Goal: Information Seeking & Learning: Learn about a topic

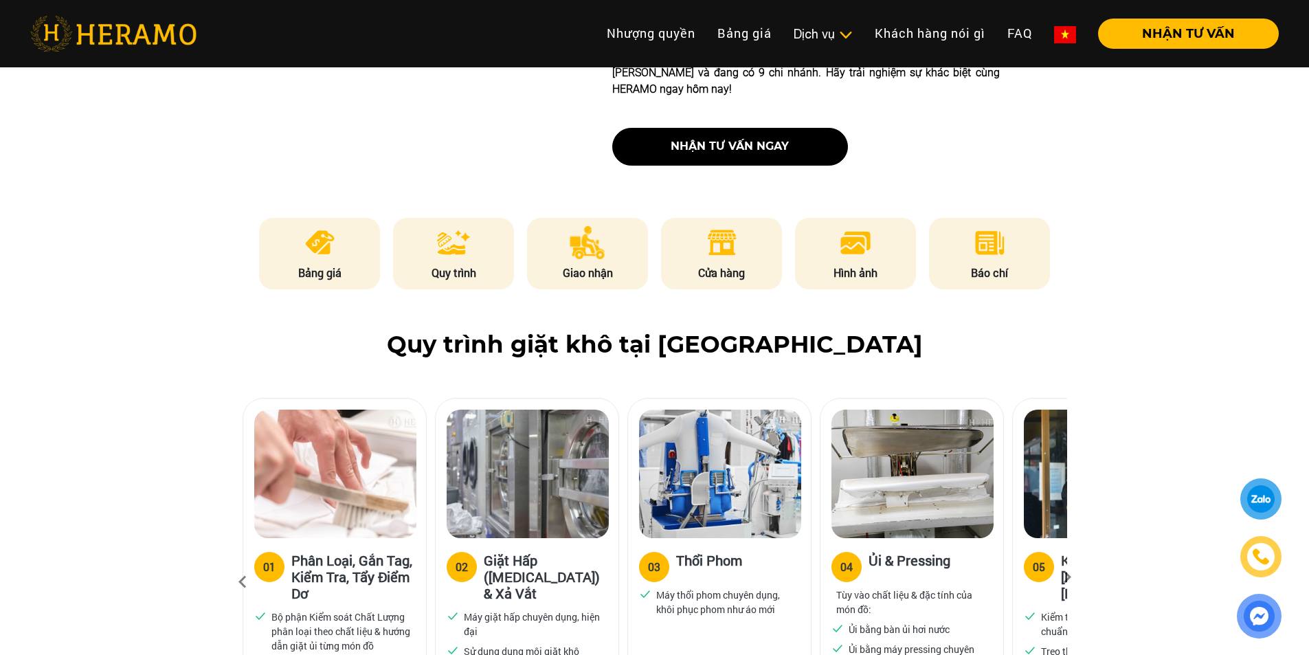
scroll to position [619, 0]
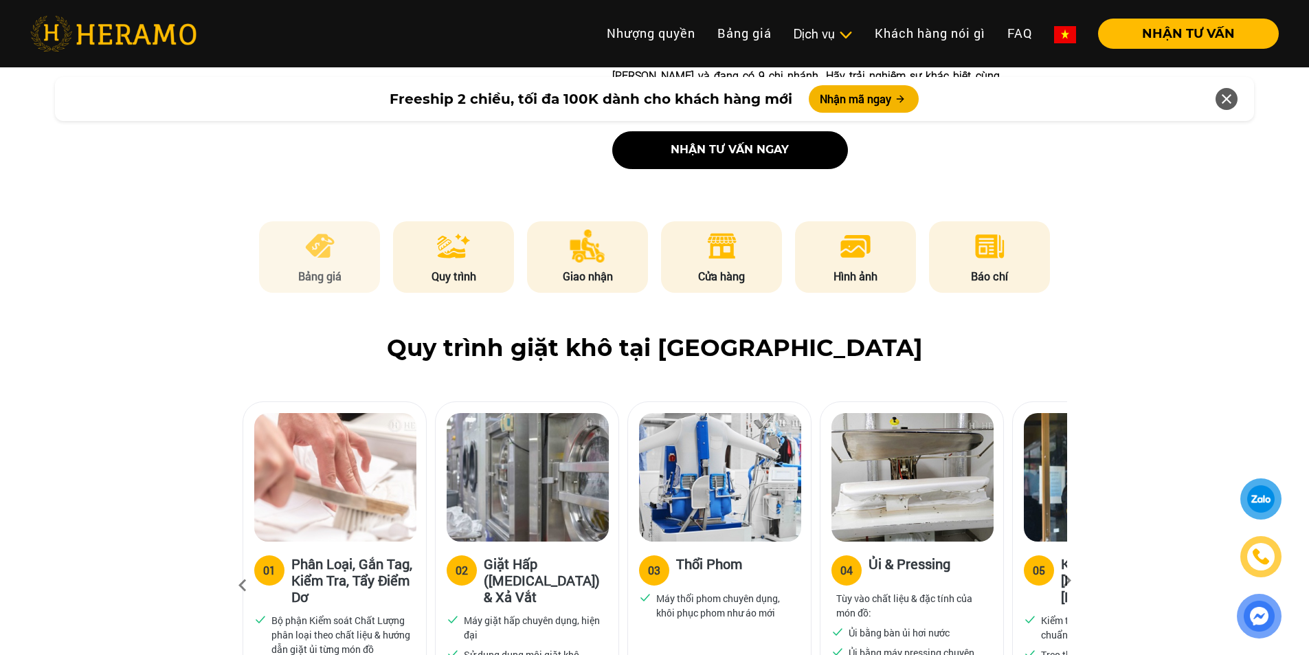
click at [329, 230] on li "Bảng giá" at bounding box center [319, 256] width 121 height 71
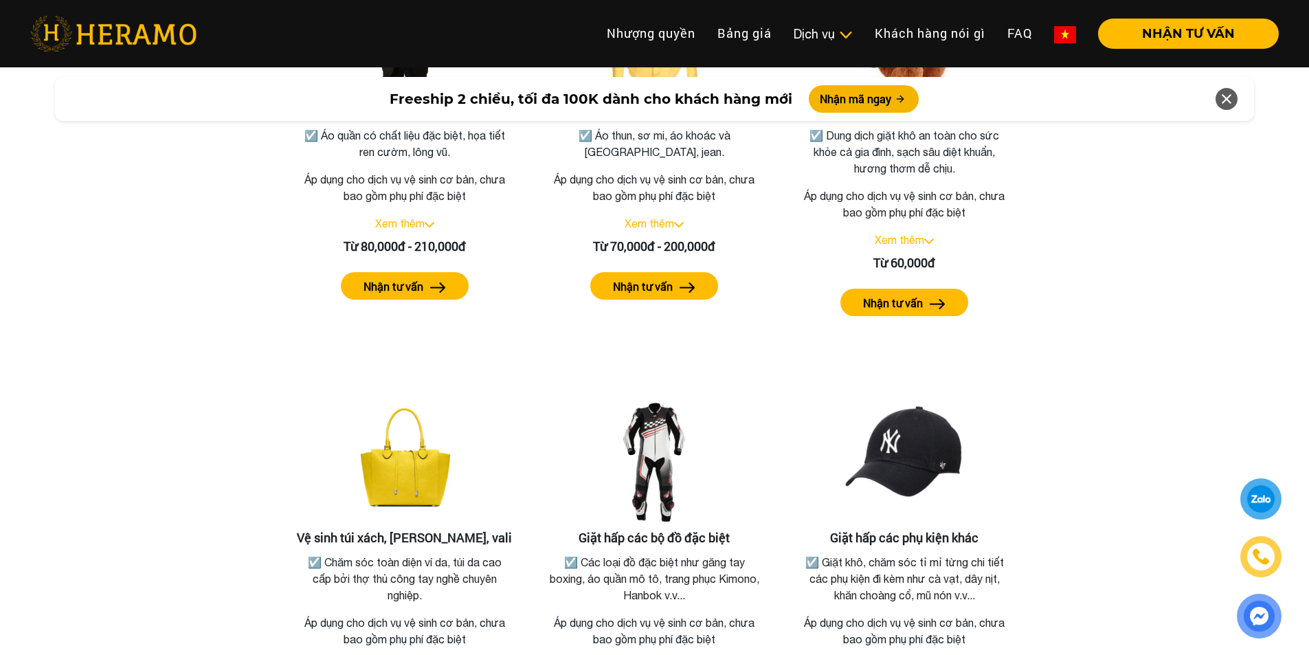
scroll to position [2535, 0]
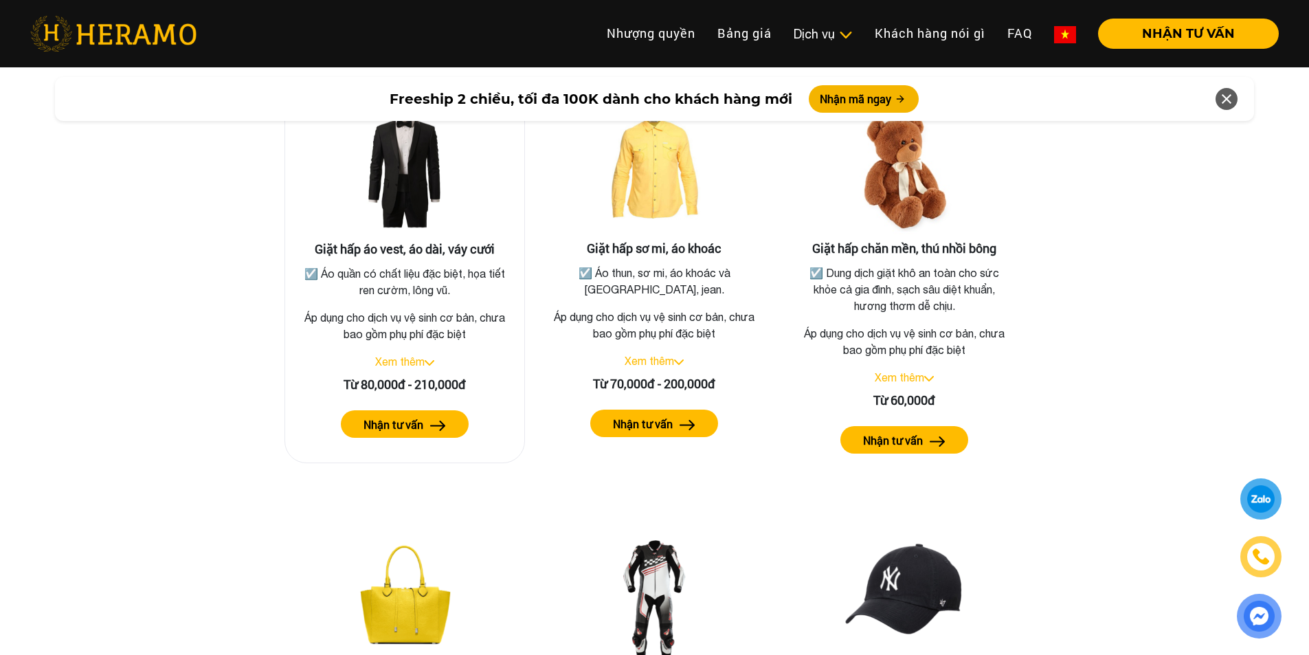
click at [413, 355] on link "Xem thêm" at bounding box center [399, 361] width 49 height 12
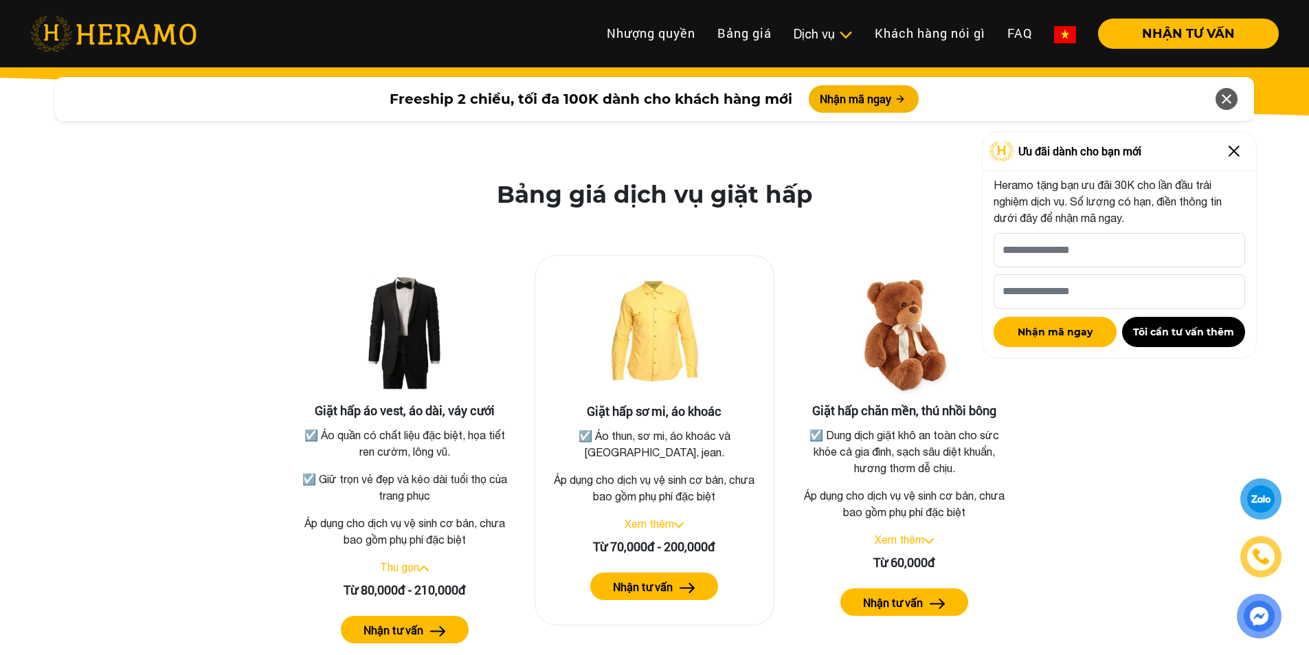
scroll to position [2397, 0]
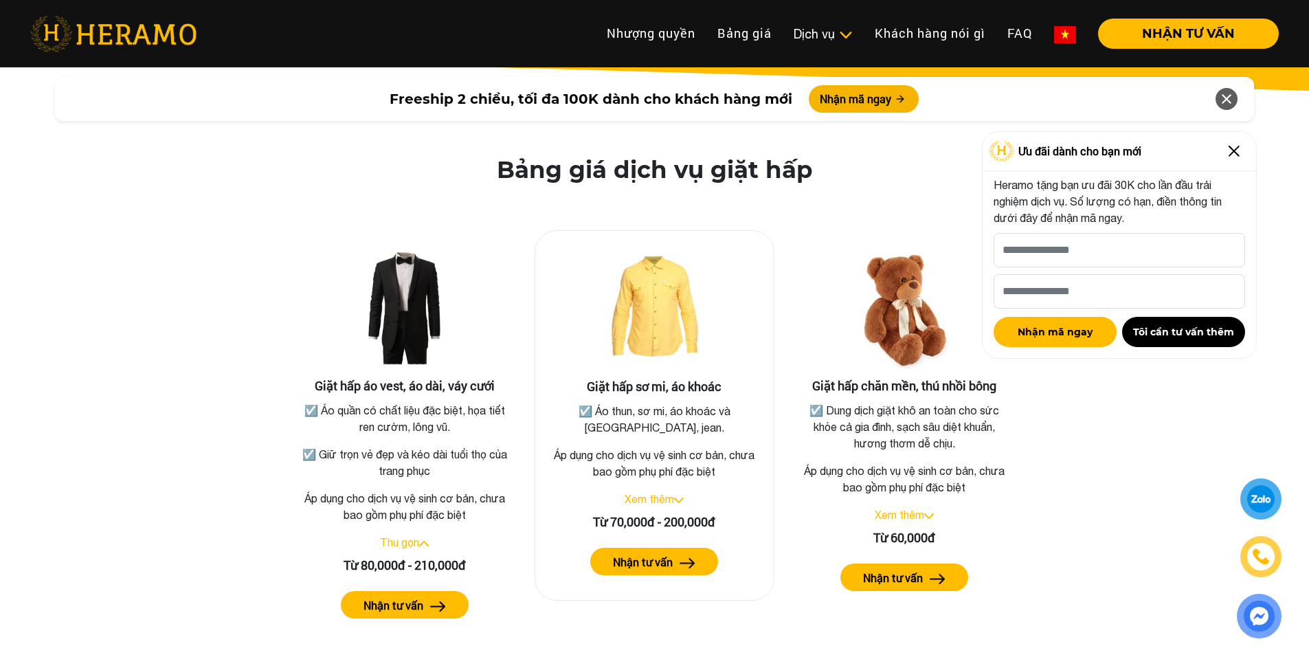
click at [660, 493] on link "Xem thêm" at bounding box center [649, 499] width 49 height 12
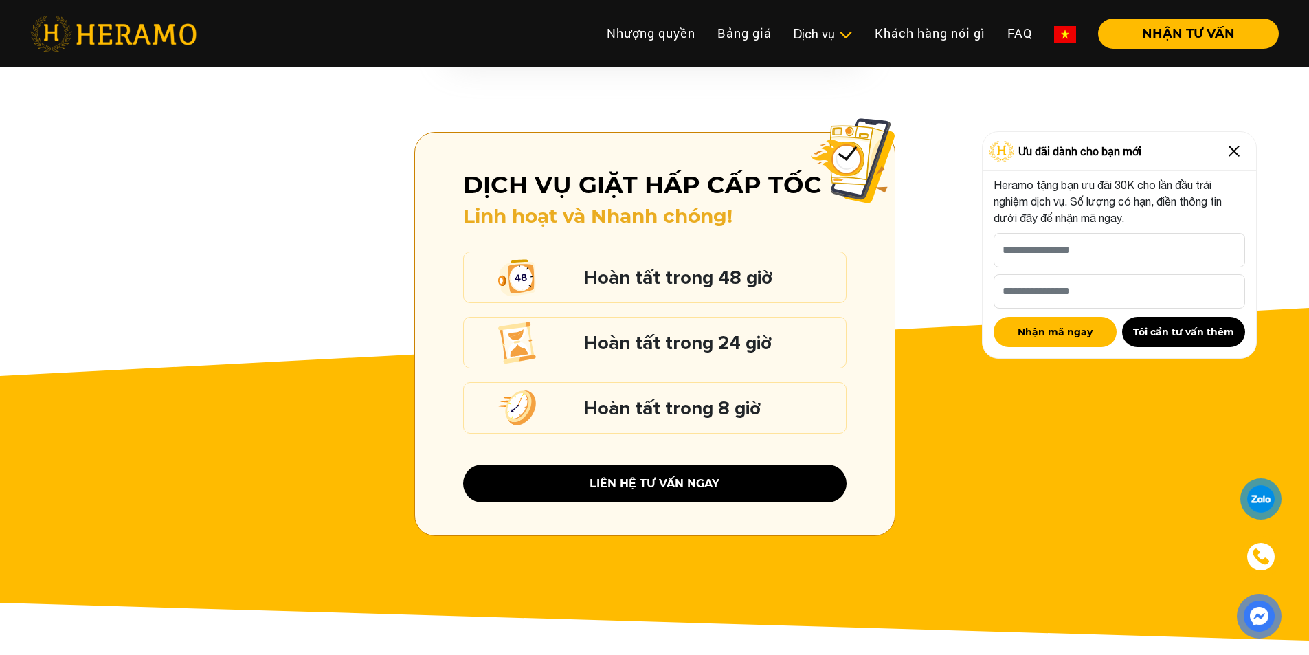
scroll to position [1710, 0]
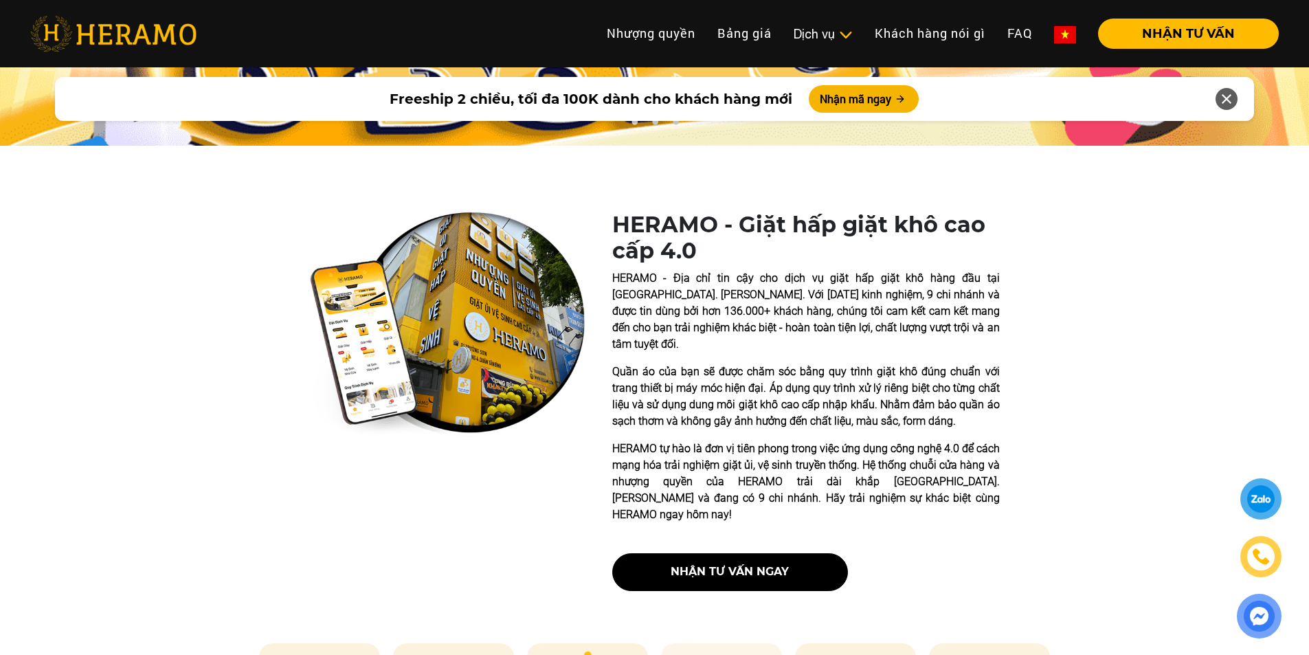
scroll to position [412, 0]
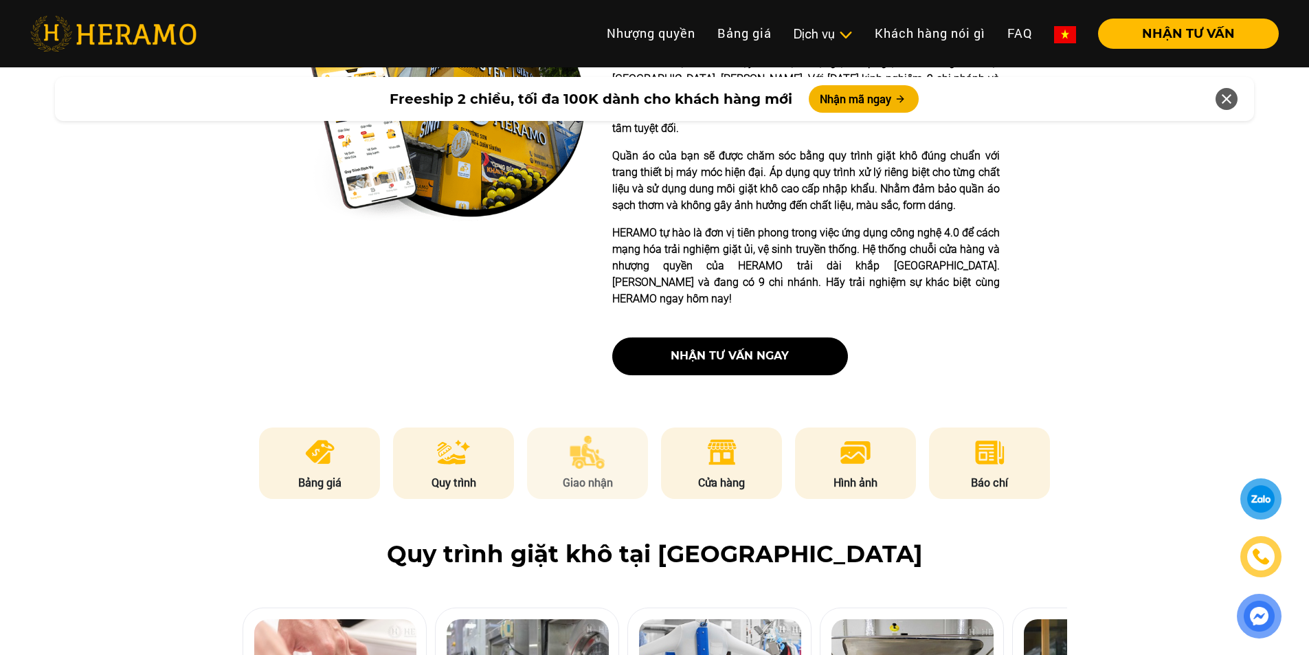
click at [630, 432] on li "Giao nhận" at bounding box center [587, 463] width 121 height 71
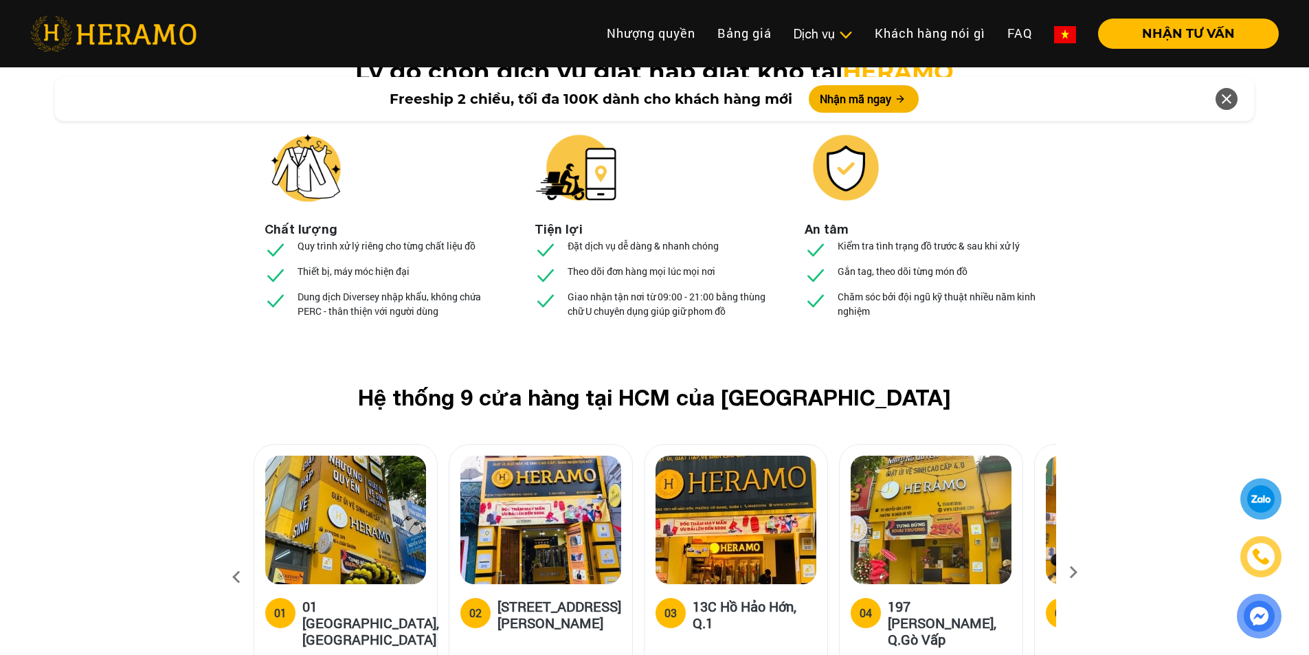
scroll to position [5079, 0]
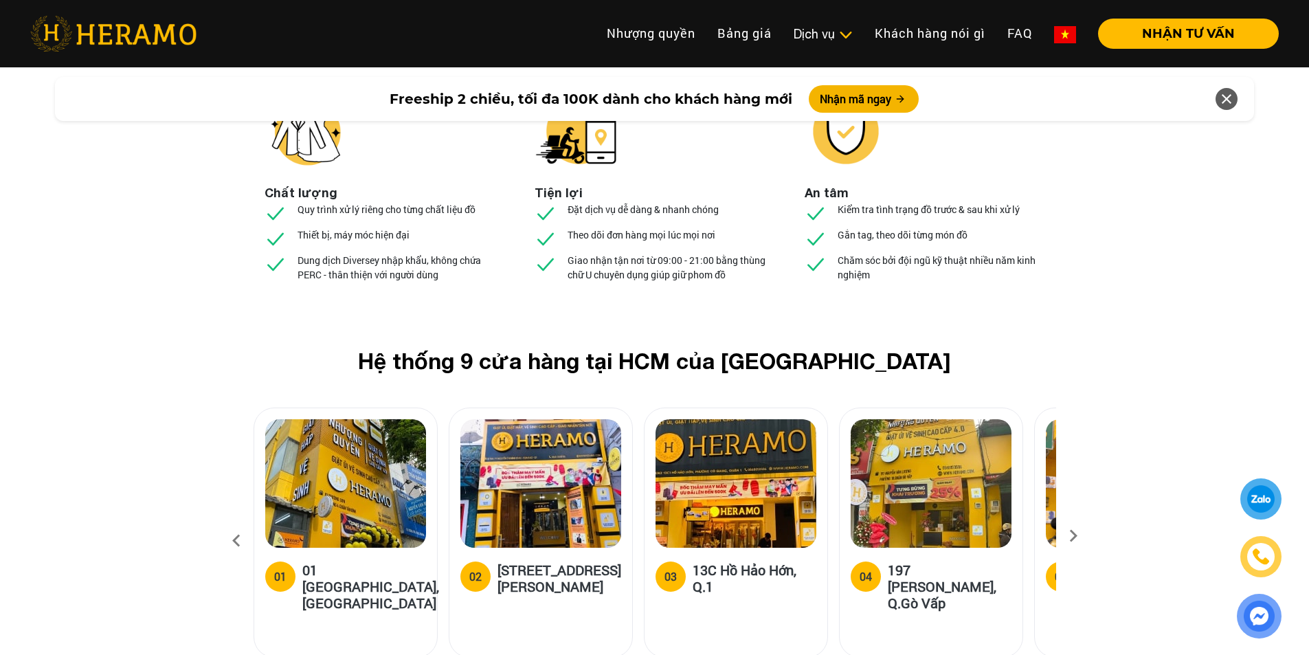
click at [1072, 536] on icon at bounding box center [1073, 540] width 25 height 9
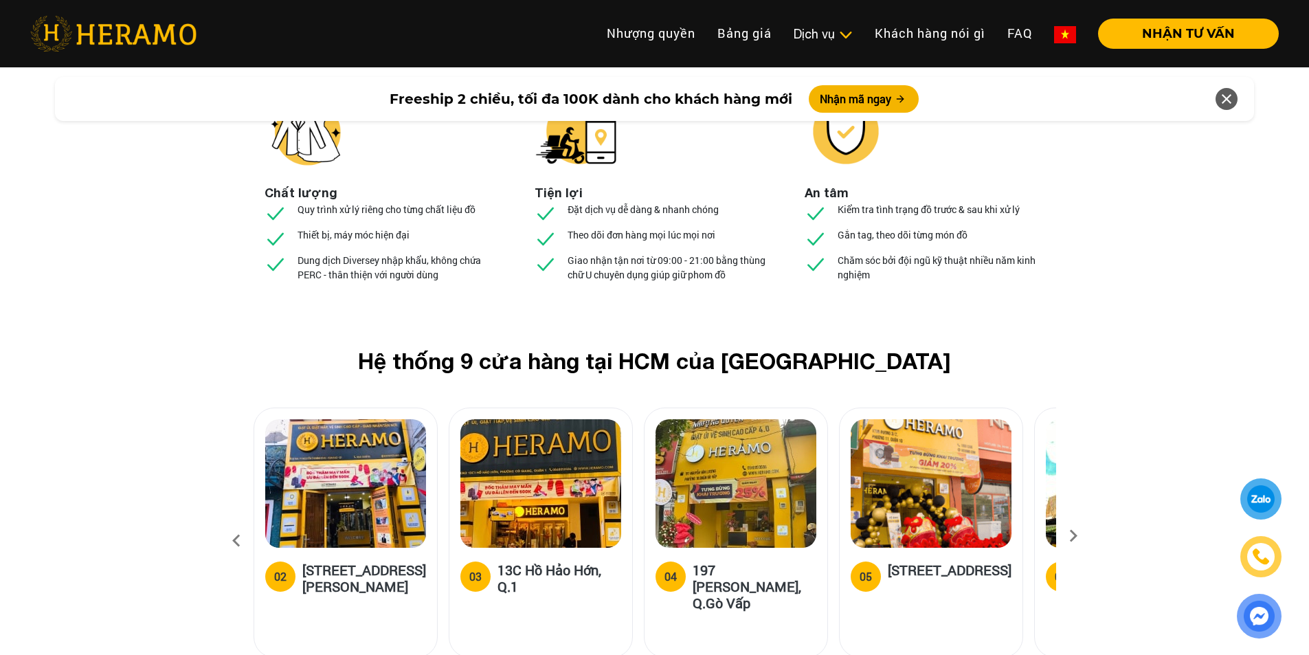
click at [1072, 536] on icon at bounding box center [1073, 540] width 25 height 9
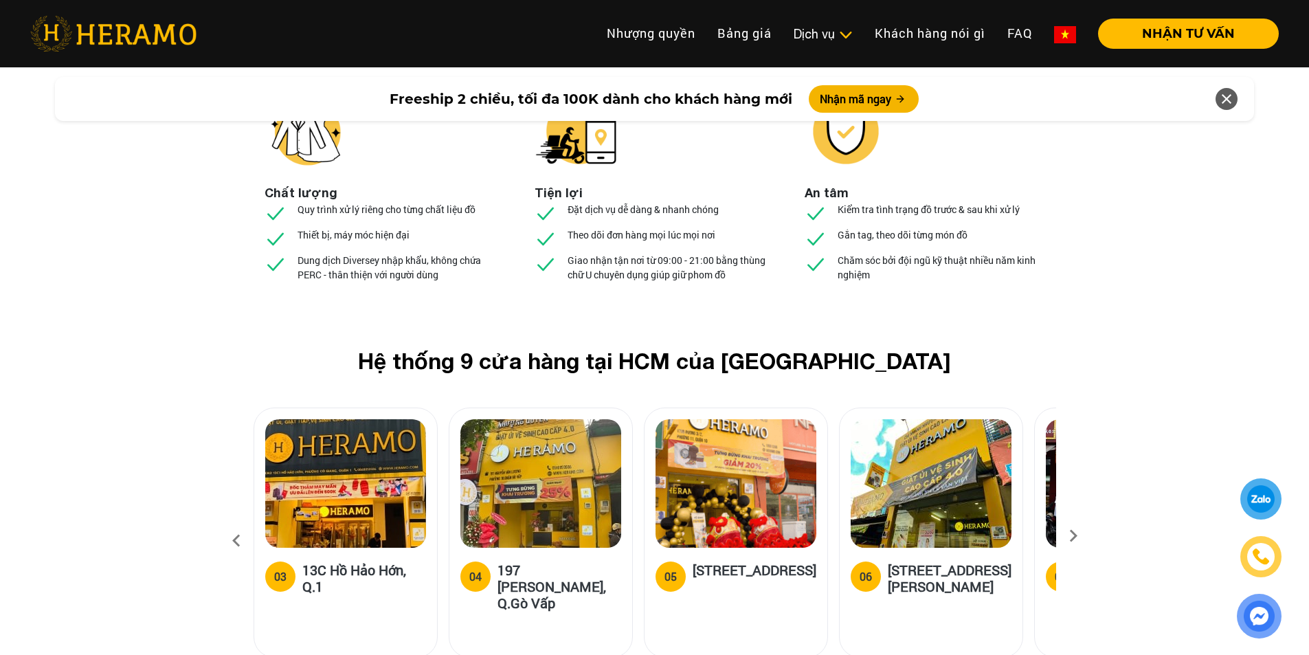
click at [1072, 536] on icon at bounding box center [1073, 540] width 25 height 9
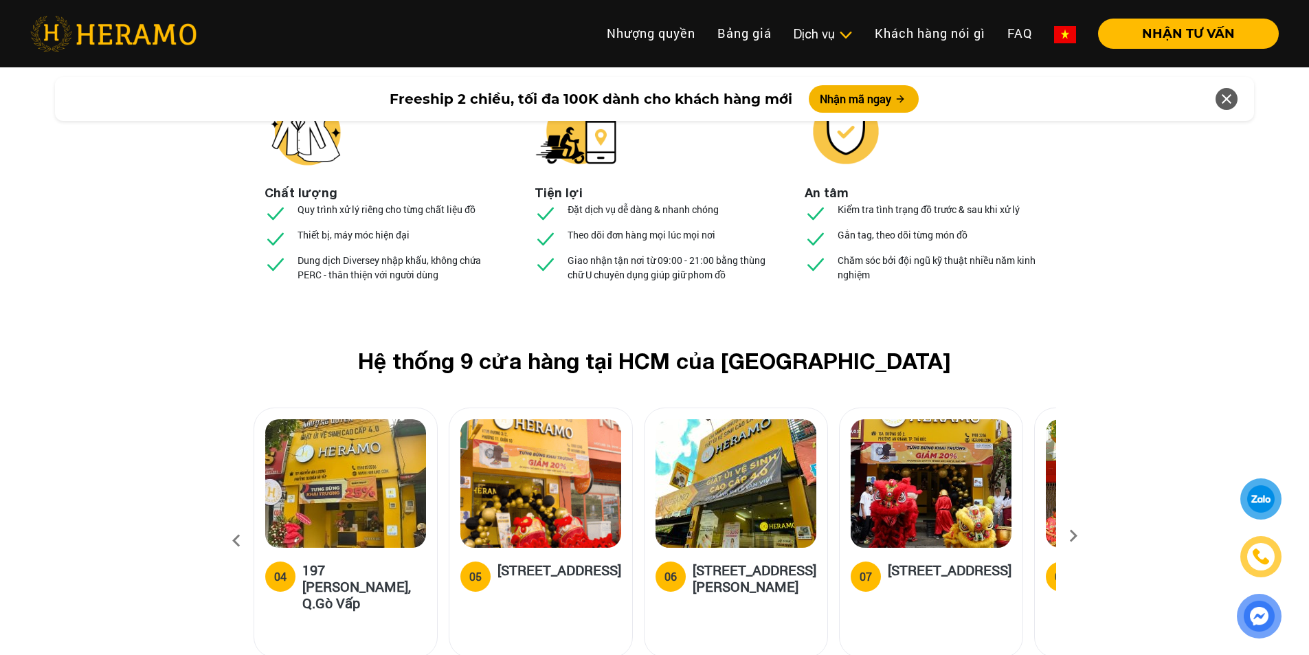
click at [1072, 536] on icon at bounding box center [1073, 540] width 25 height 9
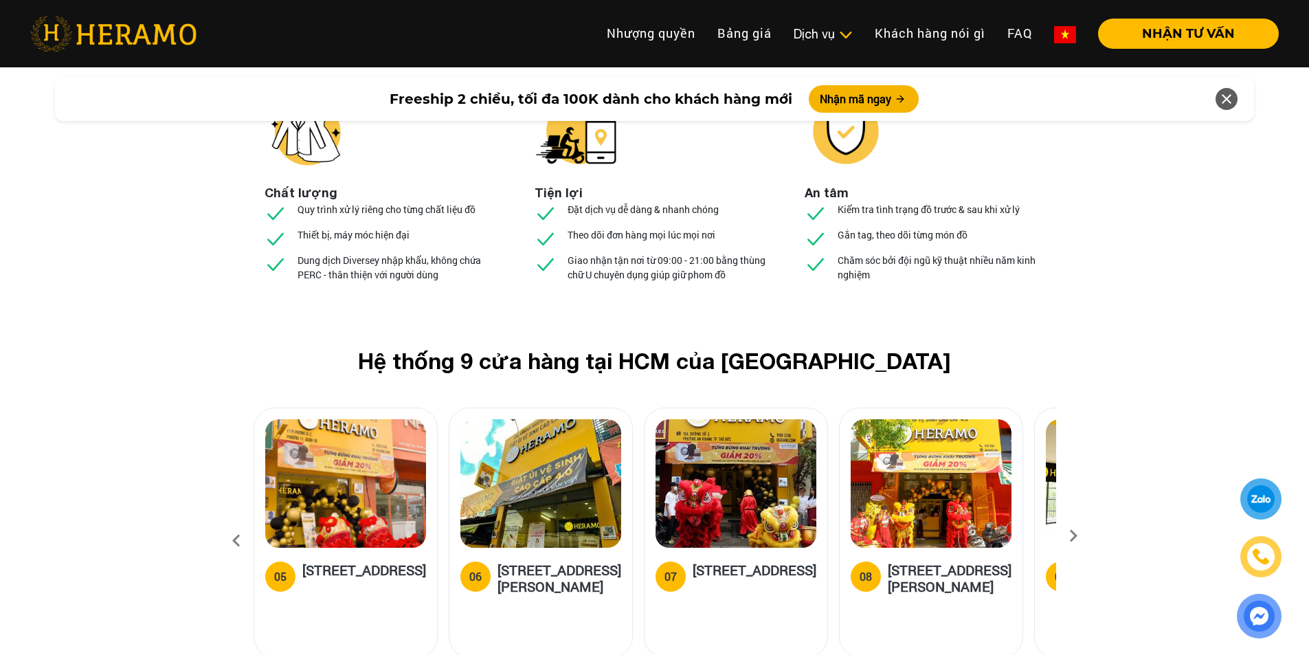
click at [1072, 536] on icon at bounding box center [1073, 540] width 25 height 9
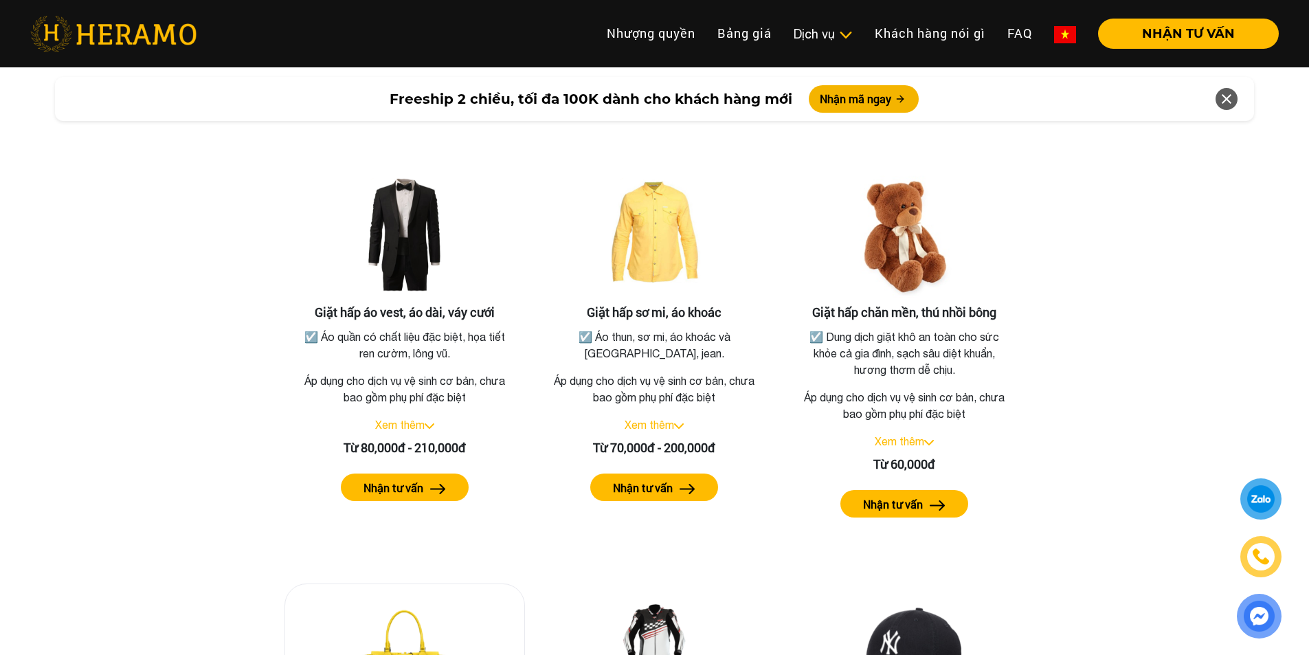
scroll to position [2467, 0]
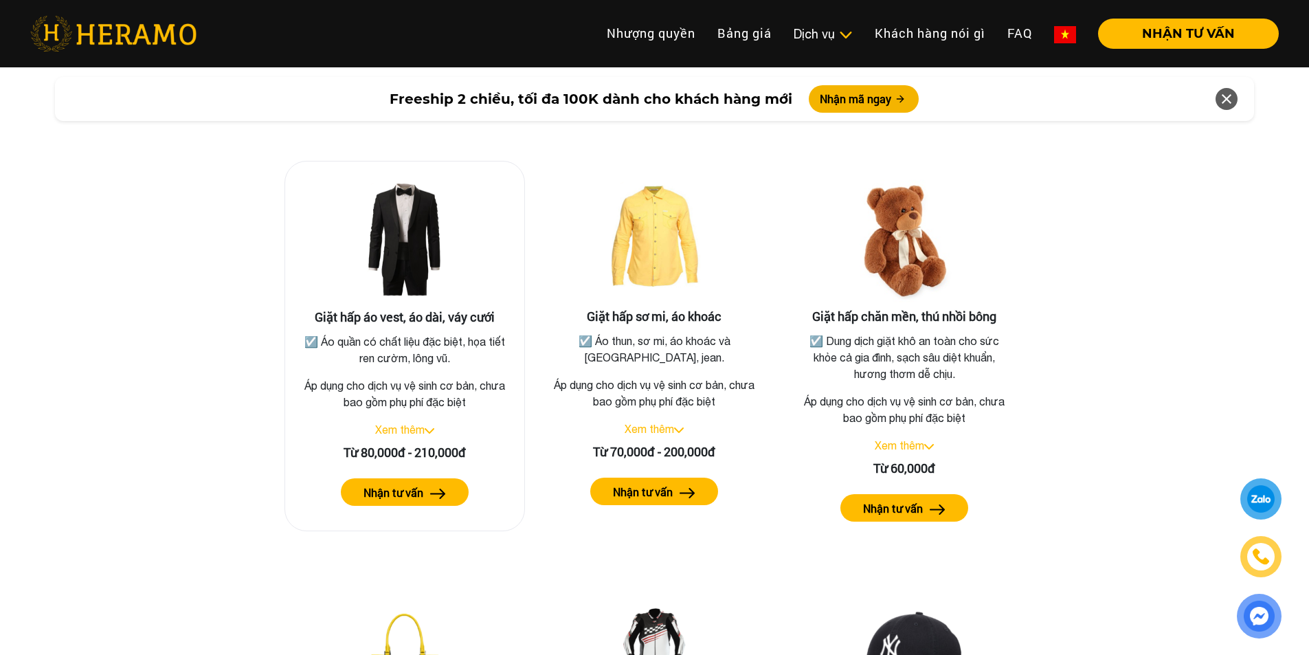
click at [418, 423] on link "Xem thêm" at bounding box center [399, 429] width 49 height 12
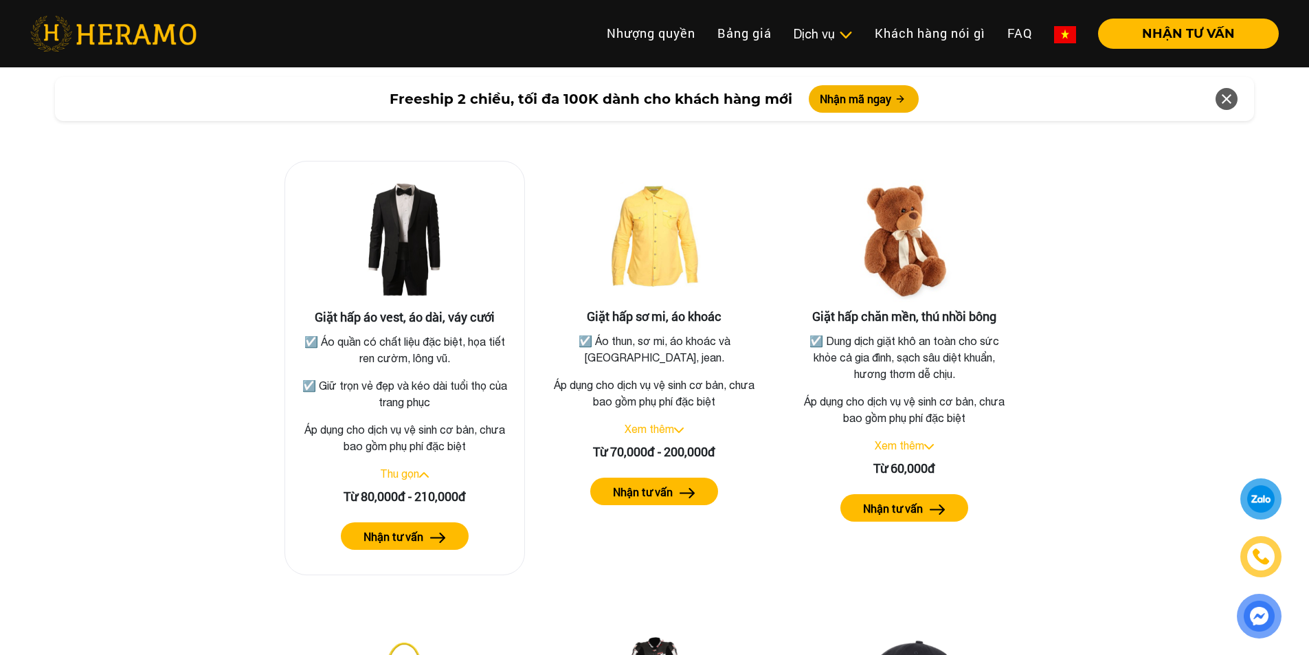
click at [439, 533] on img at bounding box center [438, 538] width 16 height 10
